Goal: Task Accomplishment & Management: Complete application form

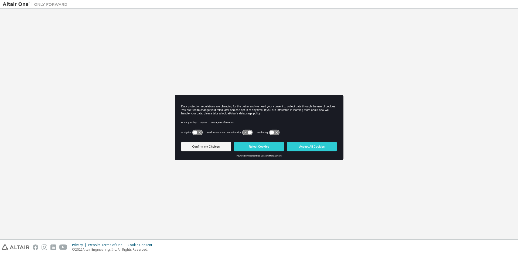
click at [233, 120] on div "Manage Preferences" at bounding box center [224, 122] width 26 height 12
click at [249, 147] on button "Reject Cookies" at bounding box center [259, 147] width 50 height 10
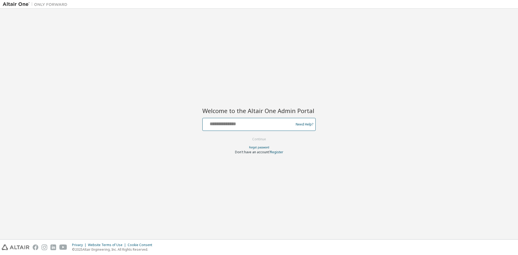
click at [236, 124] on input "text" at bounding box center [249, 123] width 88 height 8
drag, startPoint x: 227, startPoint y: 123, endPoint x: 203, endPoint y: 120, distance: 24.3
click at [227, 123] on input "text" at bounding box center [249, 123] width 88 height 8
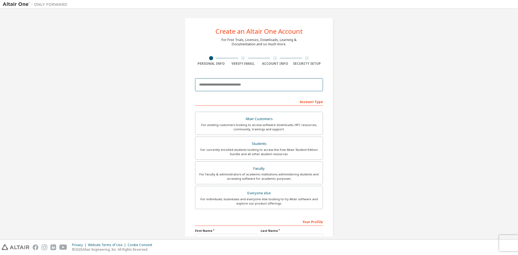
click at [213, 87] on input "email" at bounding box center [259, 84] width 128 height 13
